Goal: Check status: Check status

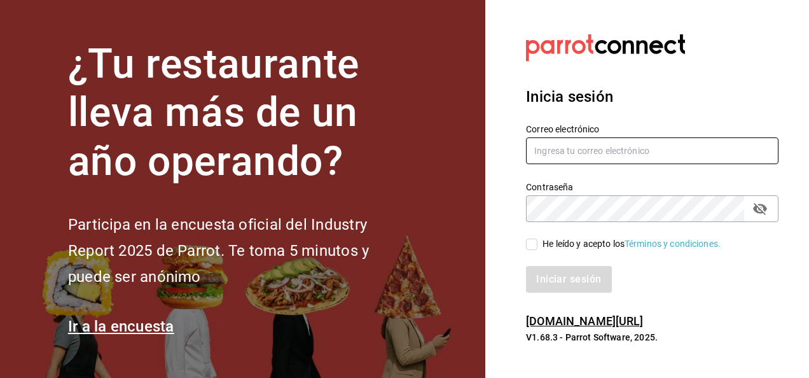
type input "[PERSON_NAME][EMAIL_ADDRESS][PERSON_NAME][DOMAIN_NAME]"
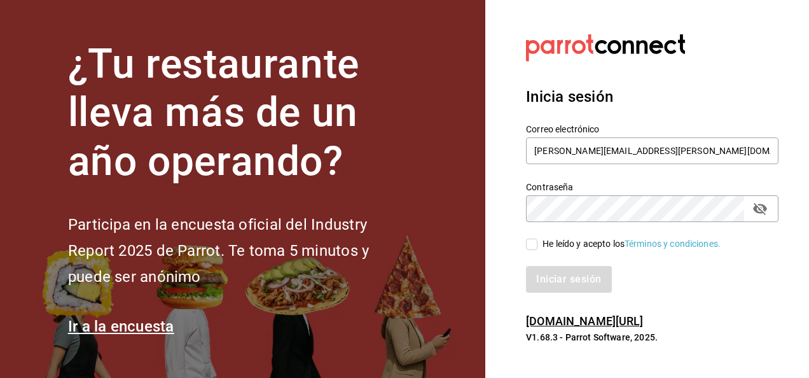
click at [535, 244] on input "He leído y acepto los Términos y condiciones." at bounding box center [531, 243] width 11 height 11
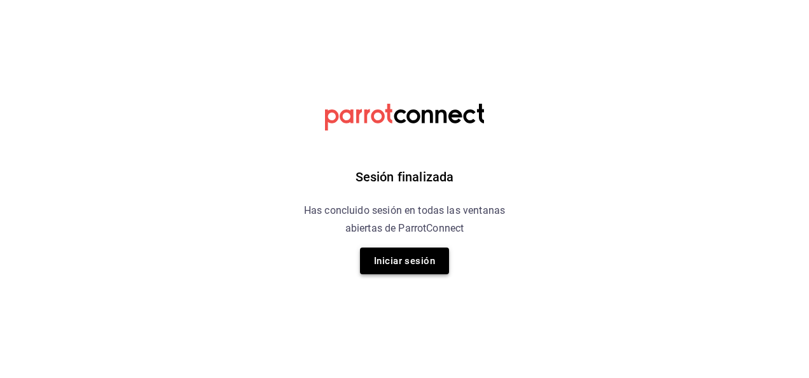
click at [432, 264] on button "Iniciar sesión" at bounding box center [404, 260] width 89 height 27
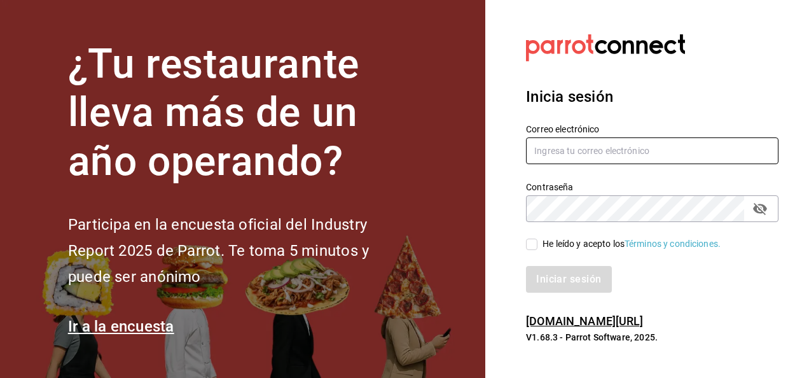
type input "[PERSON_NAME][EMAIL_ADDRESS][PERSON_NAME][DOMAIN_NAME]"
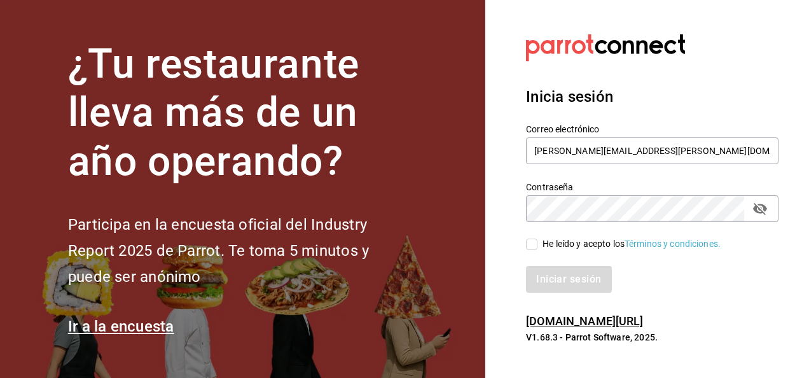
click at [529, 249] on input "He leído y acepto los Términos y condiciones." at bounding box center [531, 243] width 11 height 11
checkbox input "true"
click at [543, 276] on button "Iniciar sesión" at bounding box center [569, 279] width 86 height 27
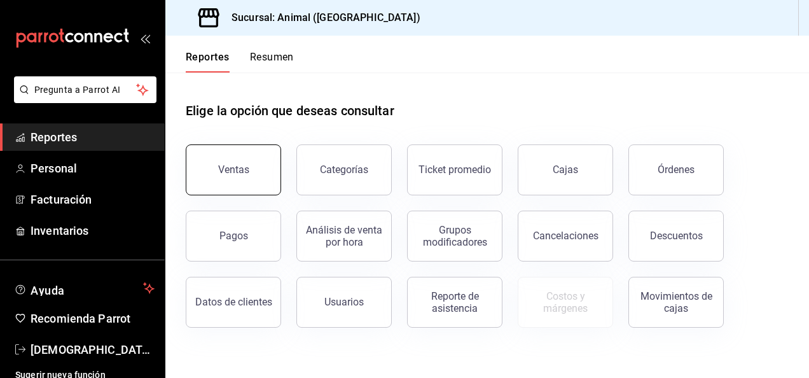
click at [239, 177] on button "Ventas" at bounding box center [233, 169] width 95 height 51
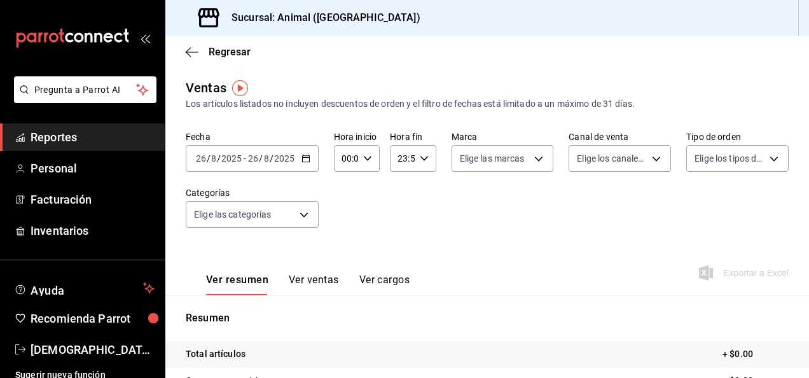
click at [305, 159] on icon "button" at bounding box center [305, 158] width 9 height 9
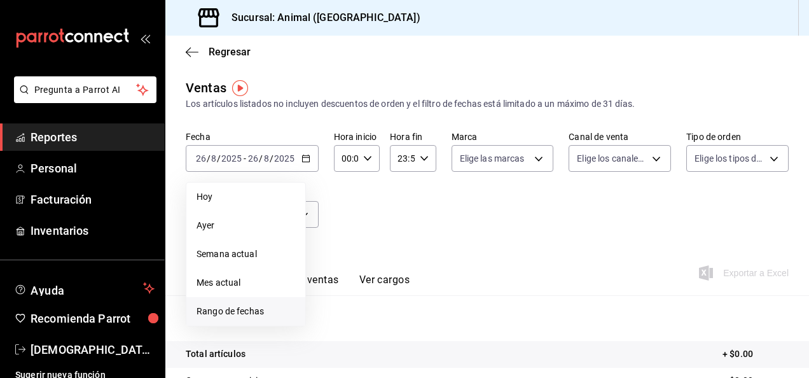
click at [267, 308] on span "Rango de fechas" at bounding box center [245, 311] width 99 height 13
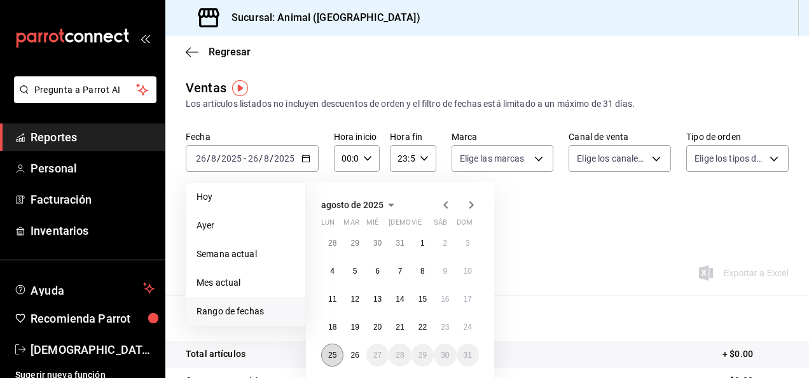
click at [332, 353] on abbr "25" at bounding box center [332, 354] width 8 height 9
click at [357, 359] on button "26" at bounding box center [354, 354] width 22 height 23
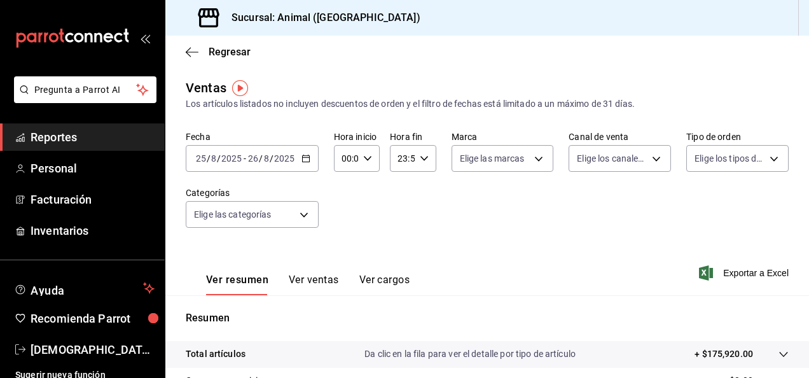
click at [367, 161] on icon "button" at bounding box center [367, 158] width 9 height 9
click at [343, 213] on span "04" at bounding box center [344, 212] width 3 height 10
type input "04:00"
click at [416, 161] on div at bounding box center [404, 189] width 809 height 378
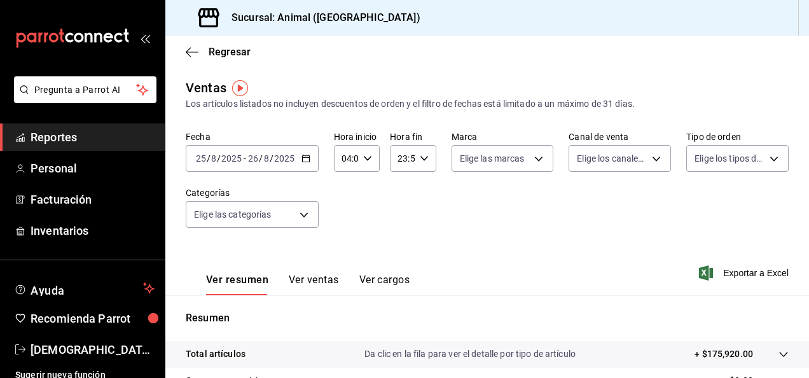
click at [420, 162] on icon "button" at bounding box center [424, 158] width 9 height 9
click at [397, 219] on button "04" at bounding box center [399, 212] width 18 height 25
click at [428, 192] on button "00" at bounding box center [422, 190] width 18 height 25
type input "04:00"
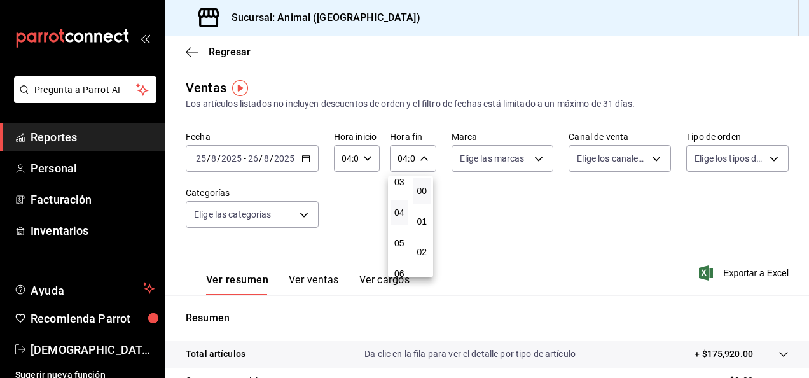
click at [802, 146] on div at bounding box center [404, 189] width 809 height 378
